Goal: Information Seeking & Learning: Learn about a topic

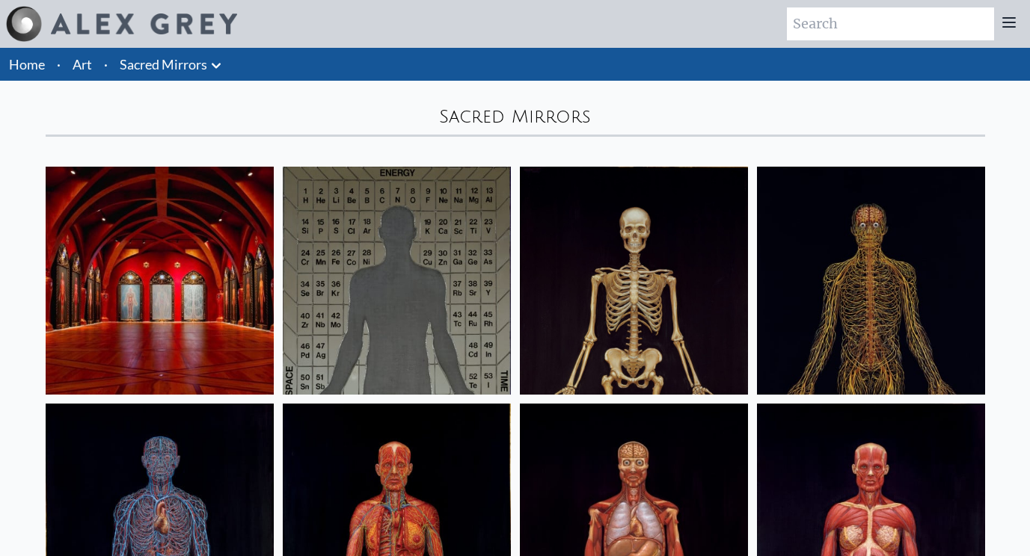
click at [622, 247] on img at bounding box center [634, 281] width 228 height 228
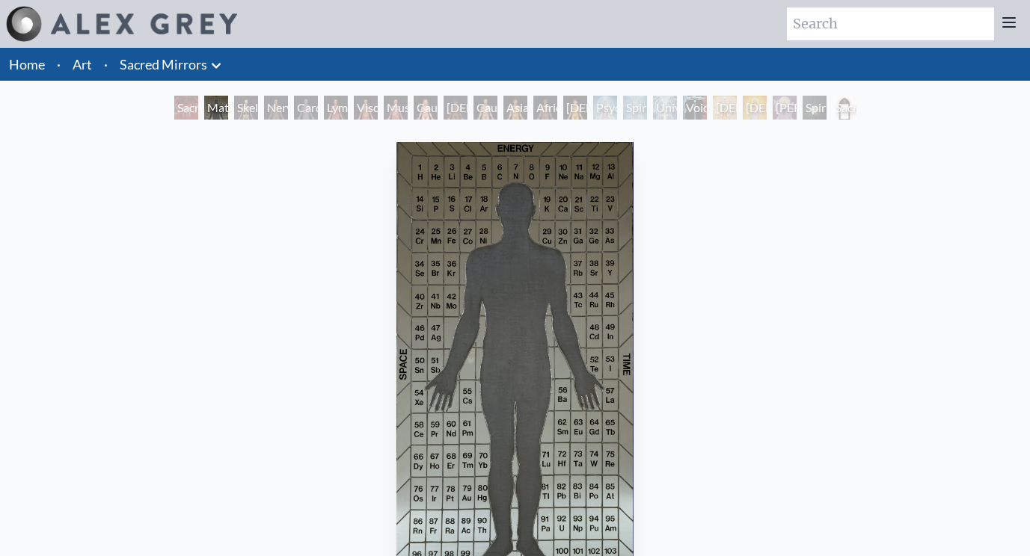
click at [665, 299] on div "Material World 1986, lead silhouette and leaded mirrors, 48 x 86 in. Visit the …" at bounding box center [515, 452] width 1006 height 632
